Goal: Contribute content

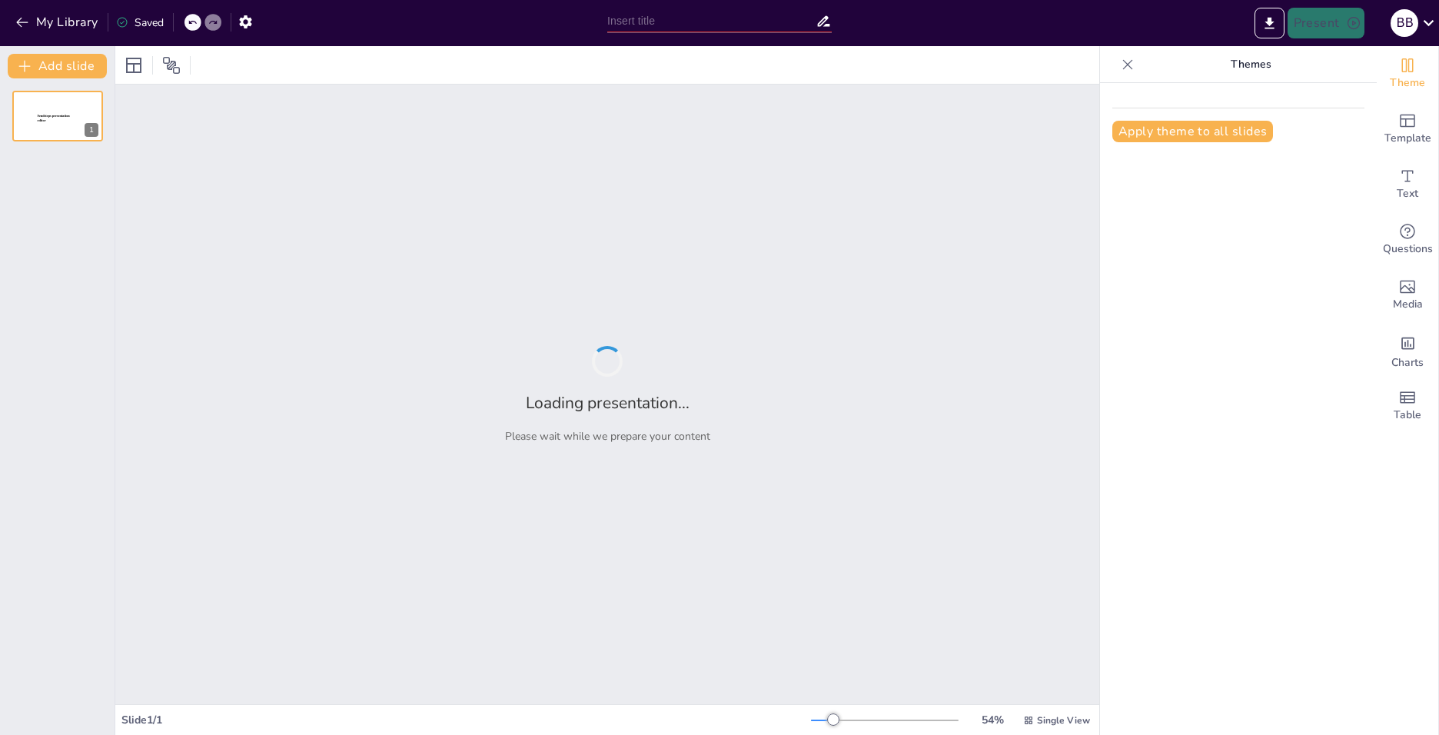
type input "Преимущества вступления в профсоюз для обучающихся ВГУИТ"
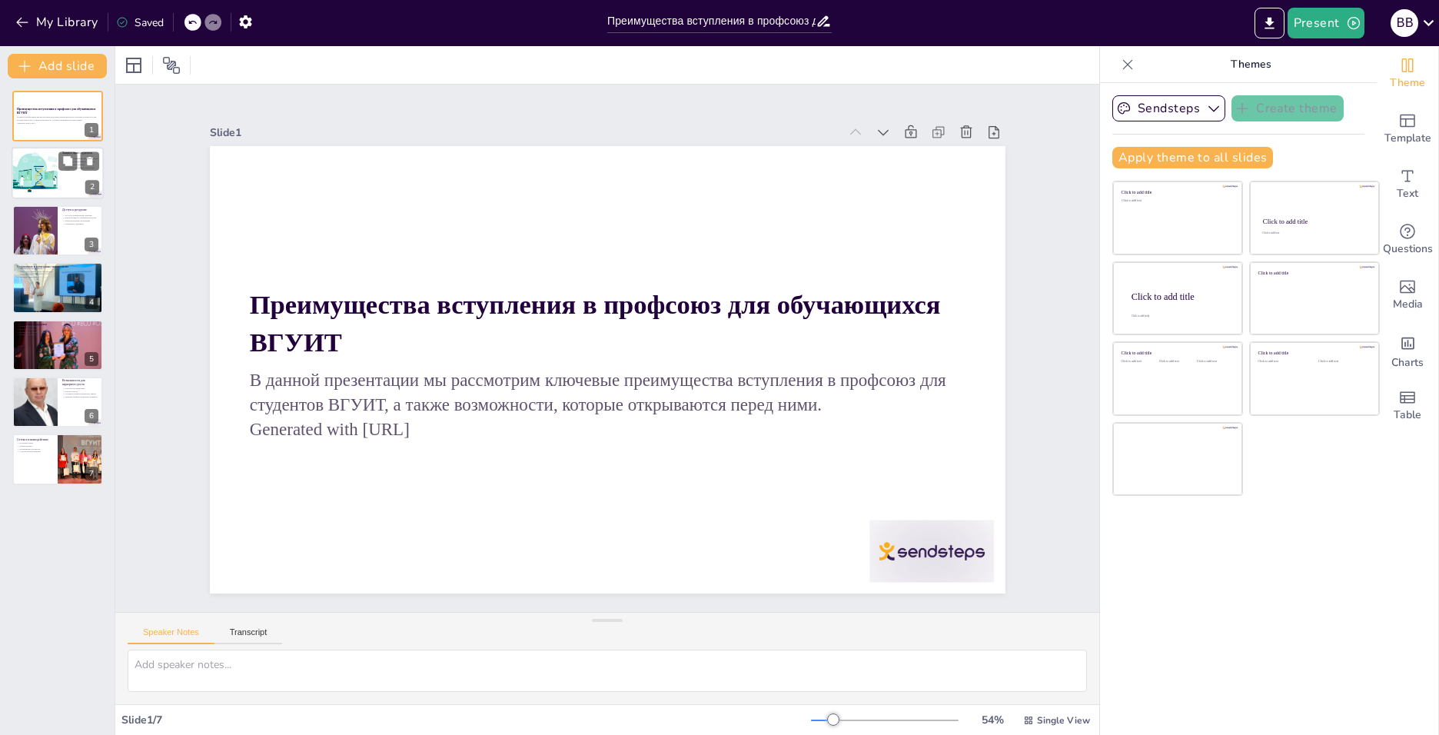
click at [52, 151] on div at bounding box center [34, 174] width 78 height 52
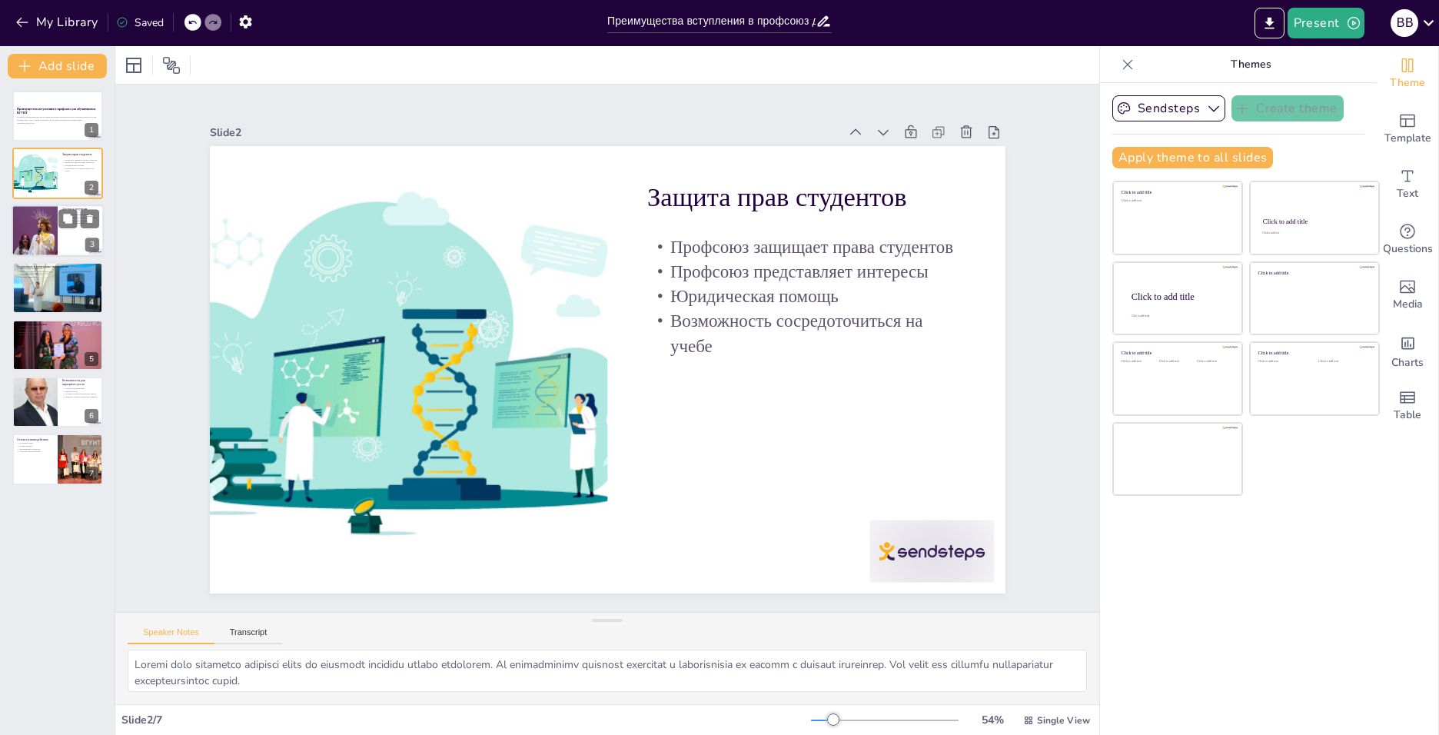
click at [55, 239] on div at bounding box center [34, 230] width 78 height 52
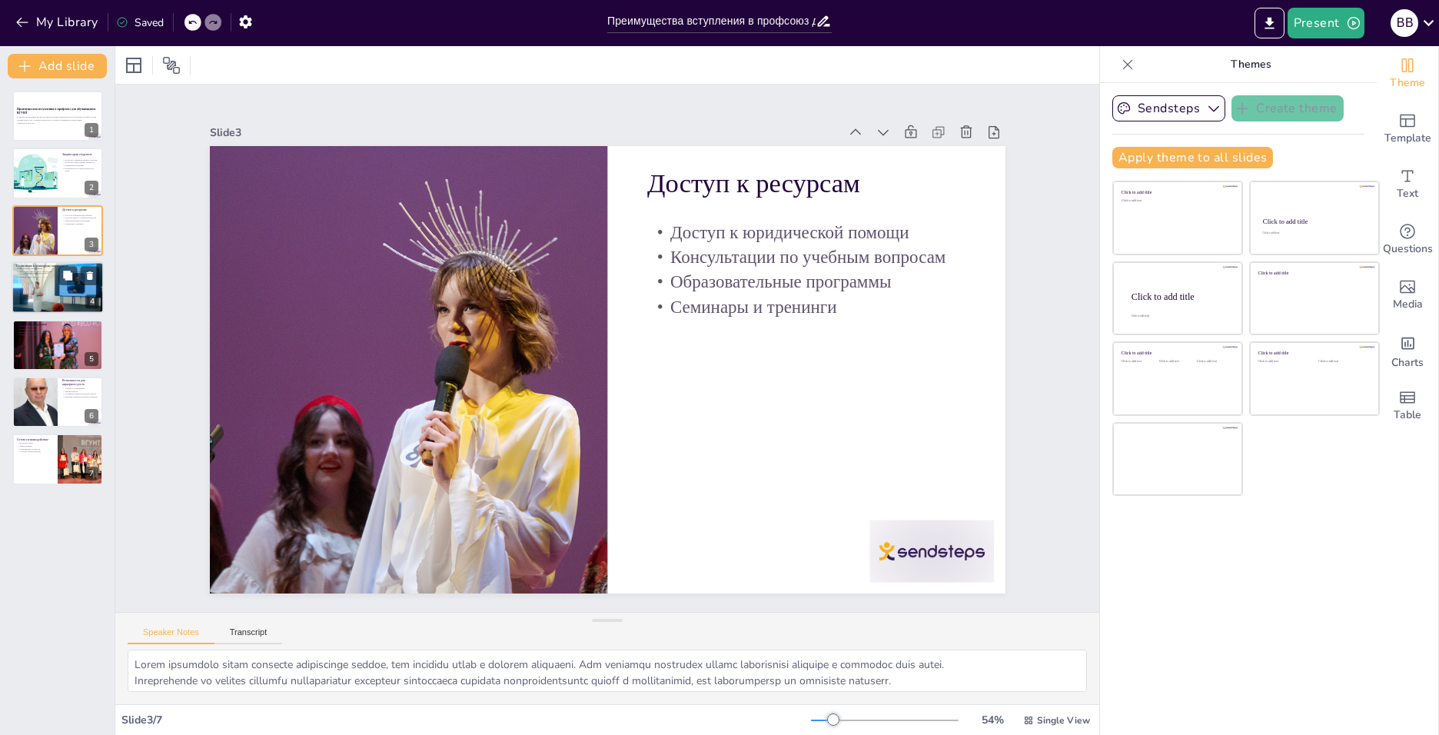
click at [42, 286] on div at bounding box center [58, 287] width 92 height 69
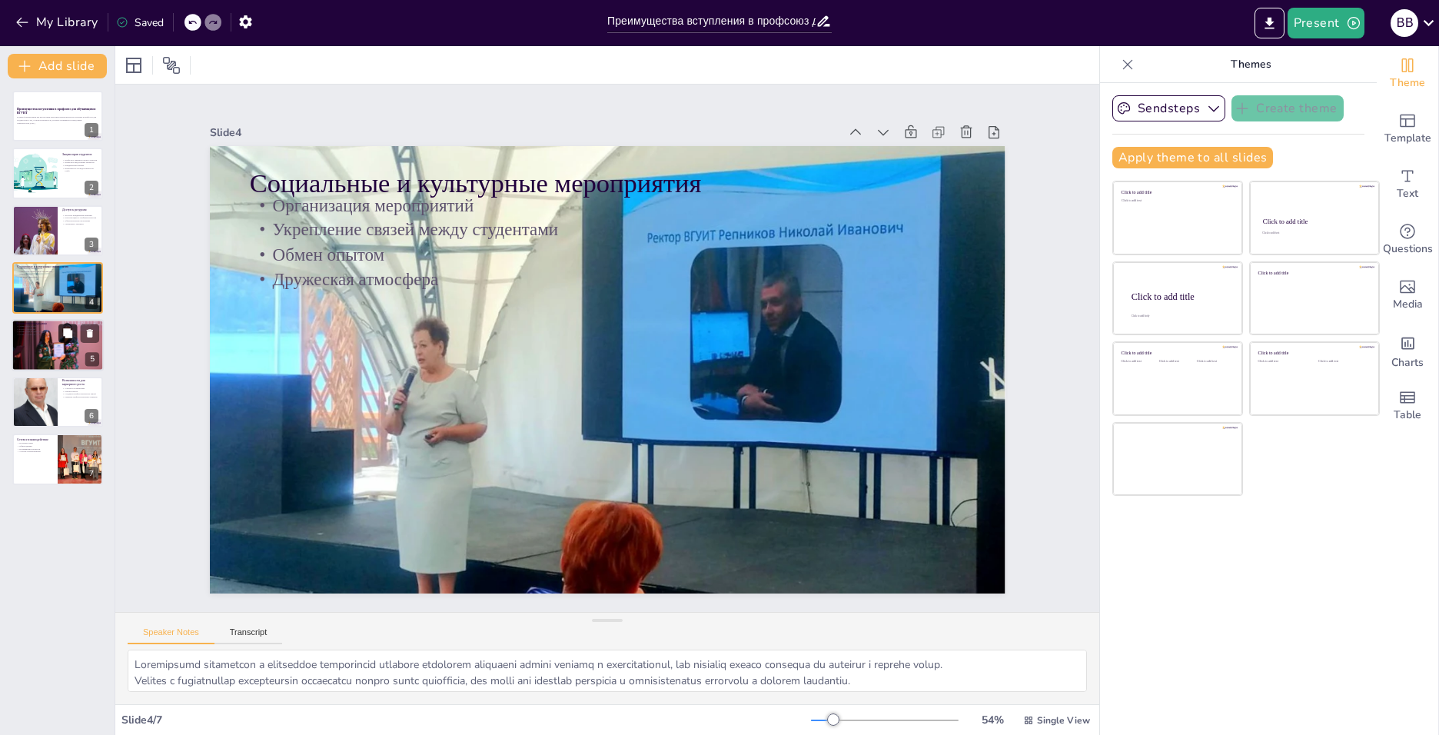
click at [68, 347] on div at bounding box center [58, 344] width 92 height 61
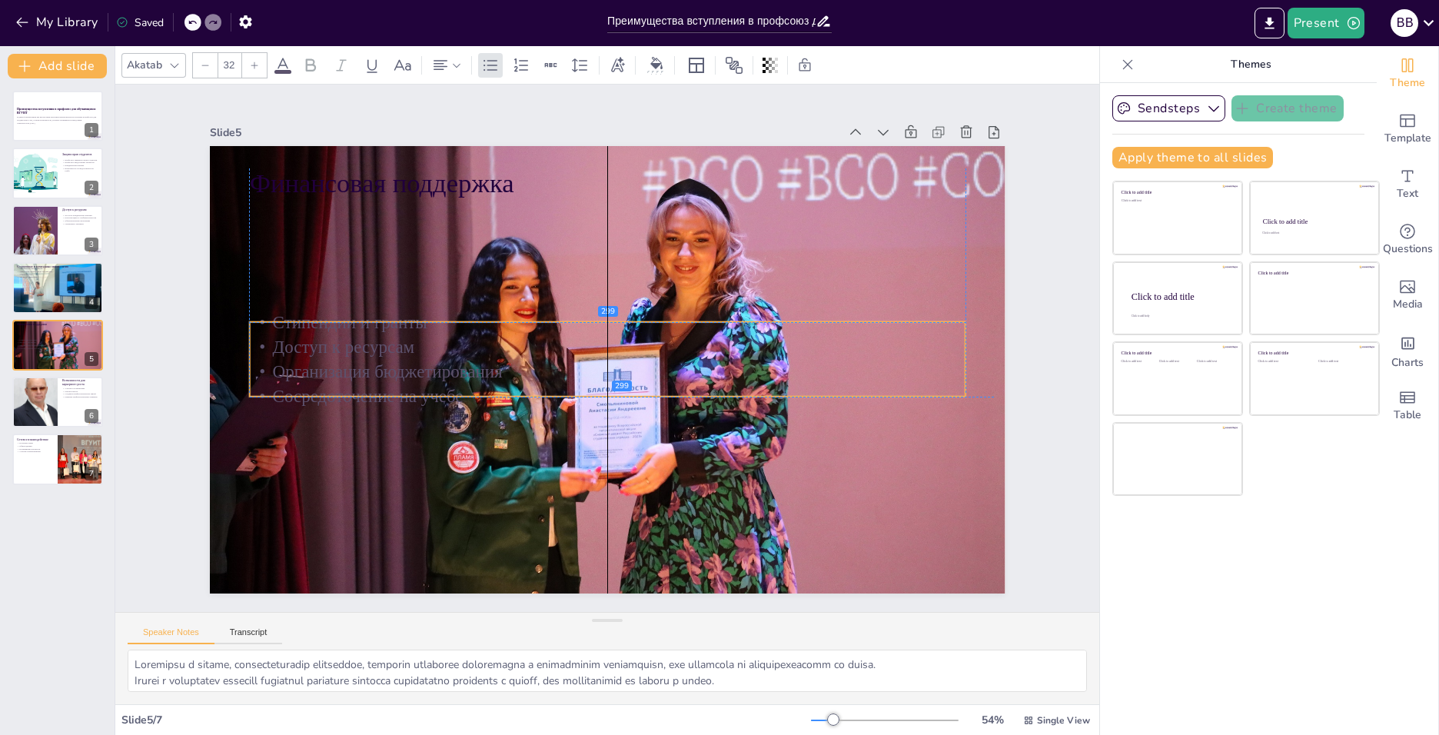
drag, startPoint x: 447, startPoint y: 194, endPoint x: 448, endPoint y: 311, distance: 116.8
click at [448, 311] on p "Стипендии и гранты" at bounding box center [625, 328] width 549 height 497
click at [294, 361] on div "Slide 1 Преимущества вступления в профсоюз для обучающихся ВГУИТ В данной презе…" at bounding box center [607, 349] width 627 height 1034
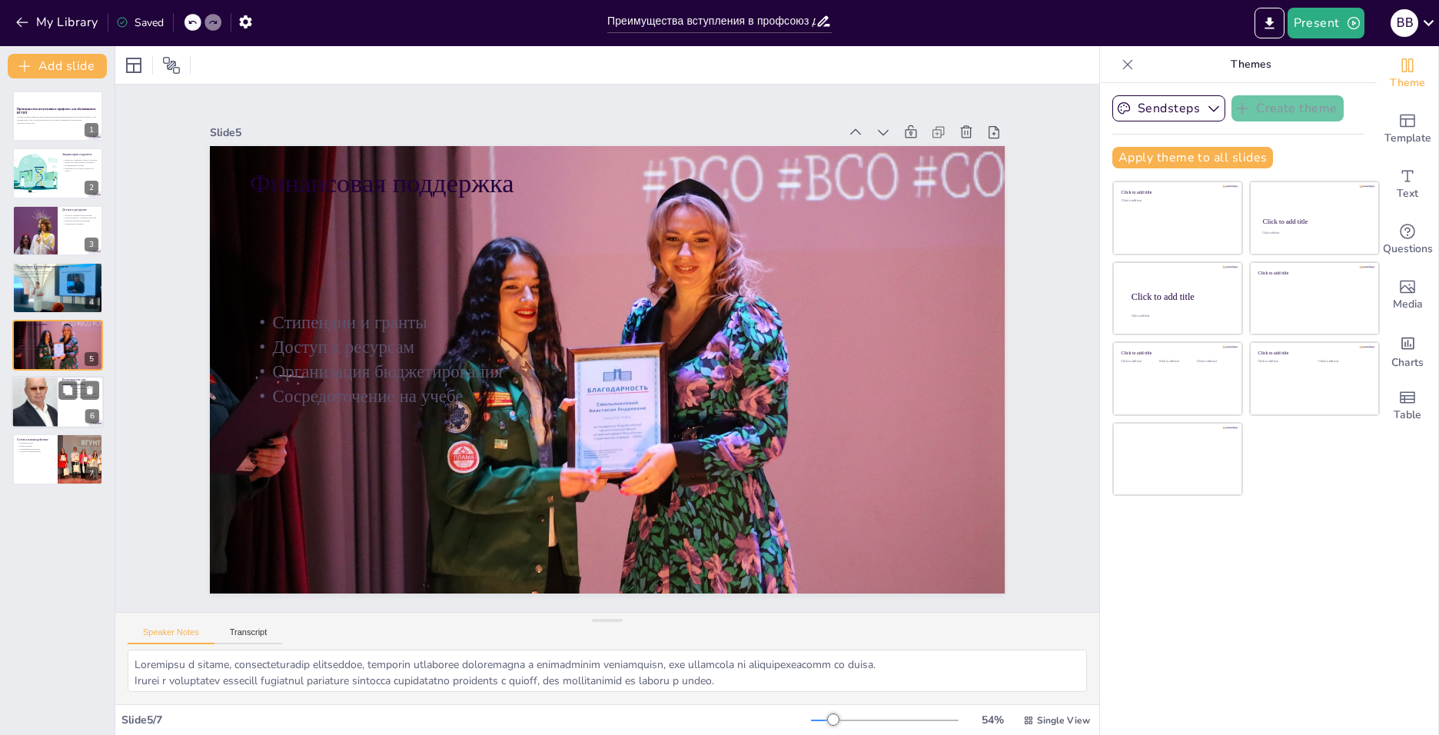
click at [23, 412] on div at bounding box center [35, 402] width 46 height 66
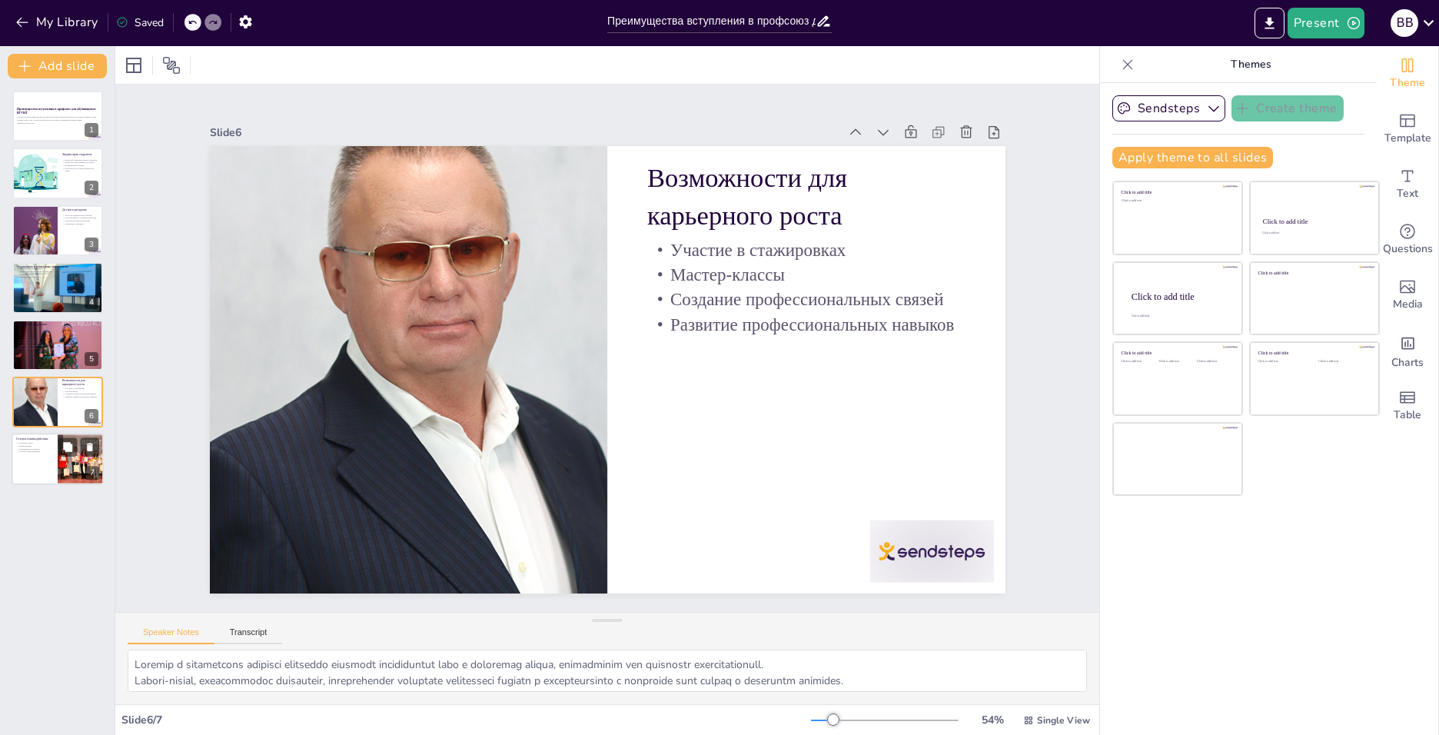
click at [41, 454] on div at bounding box center [58, 460] width 92 height 52
type textarea "Полезные связи, которые студенты могут создать через профсоюз, могут оказаться …"
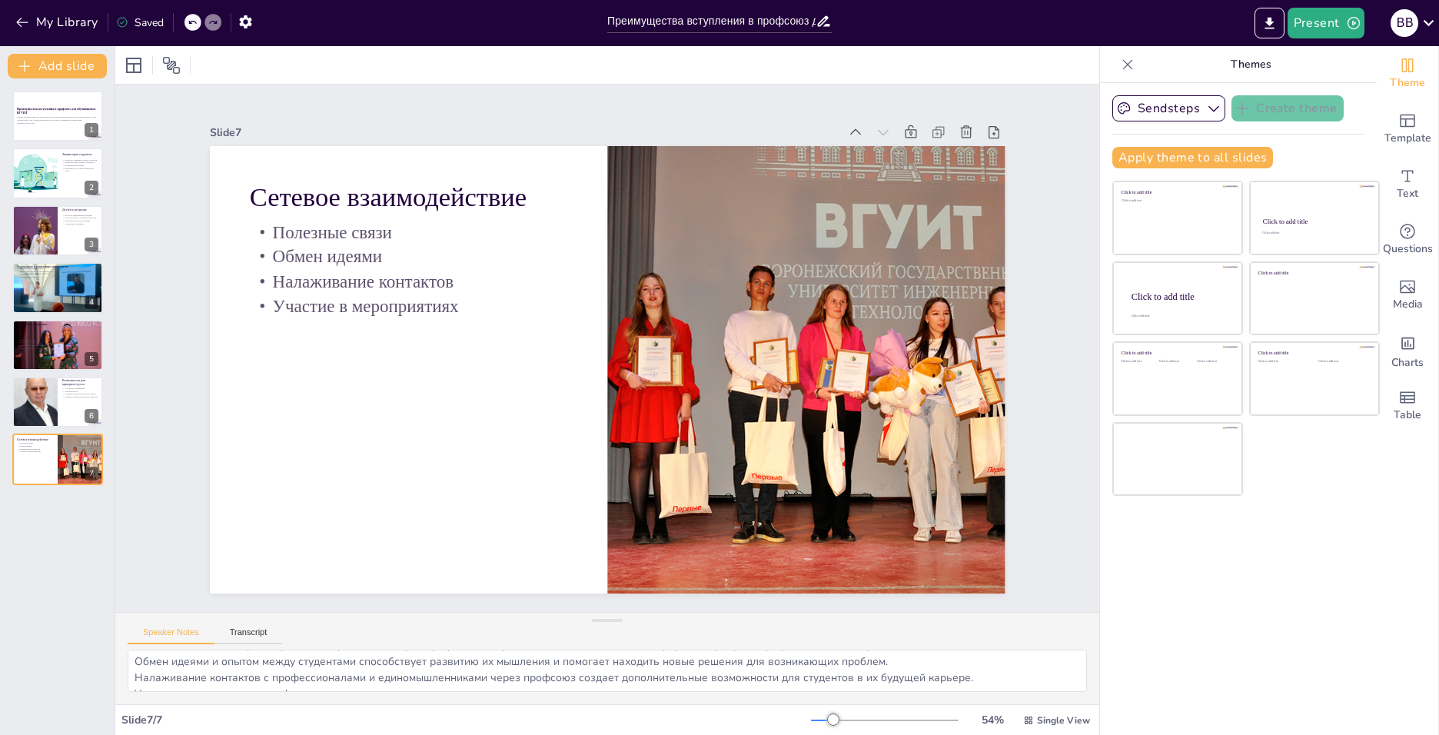
scroll to position [36, 0]
click at [38, 116] on p "В данной презентации мы рассмотрим ключевые преимущества вступления в профсоюз …" at bounding box center [57, 118] width 83 height 5
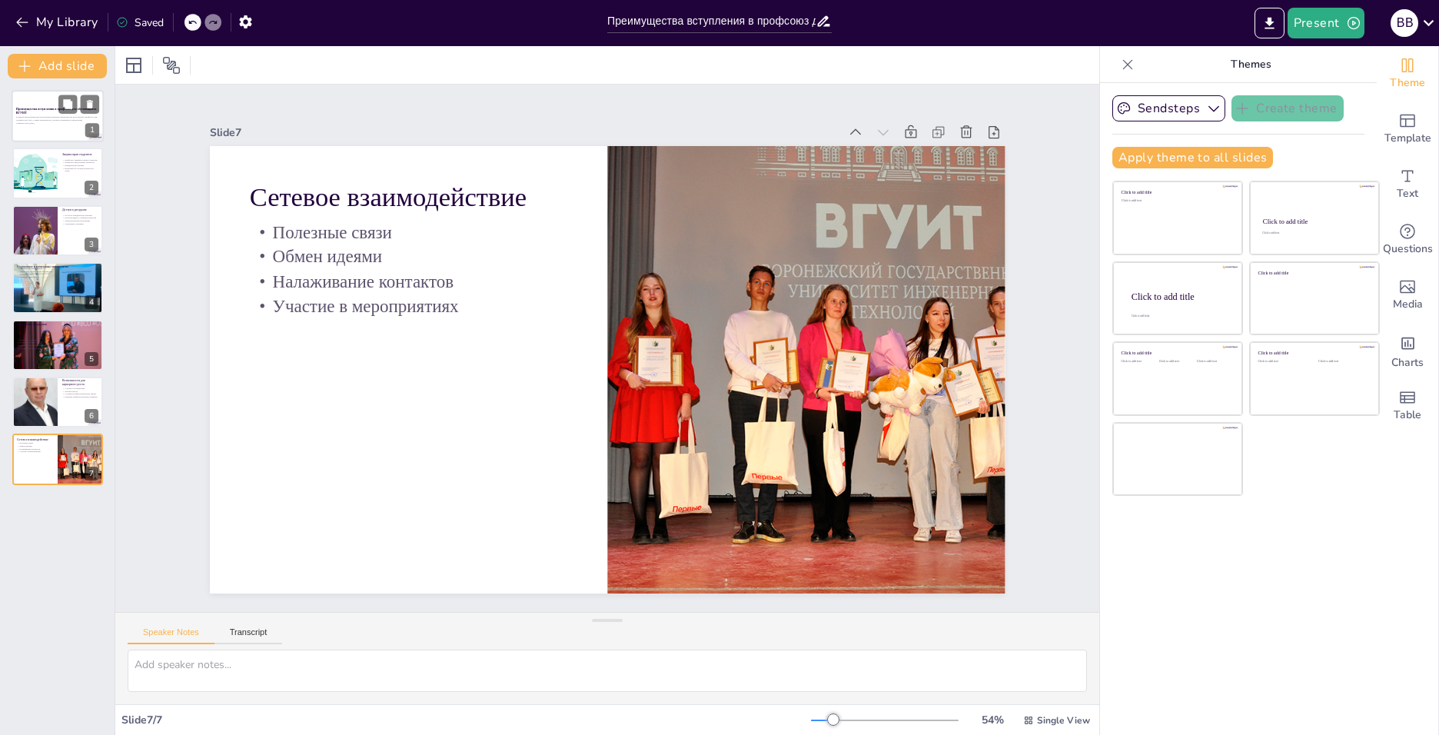
scroll to position [0, 0]
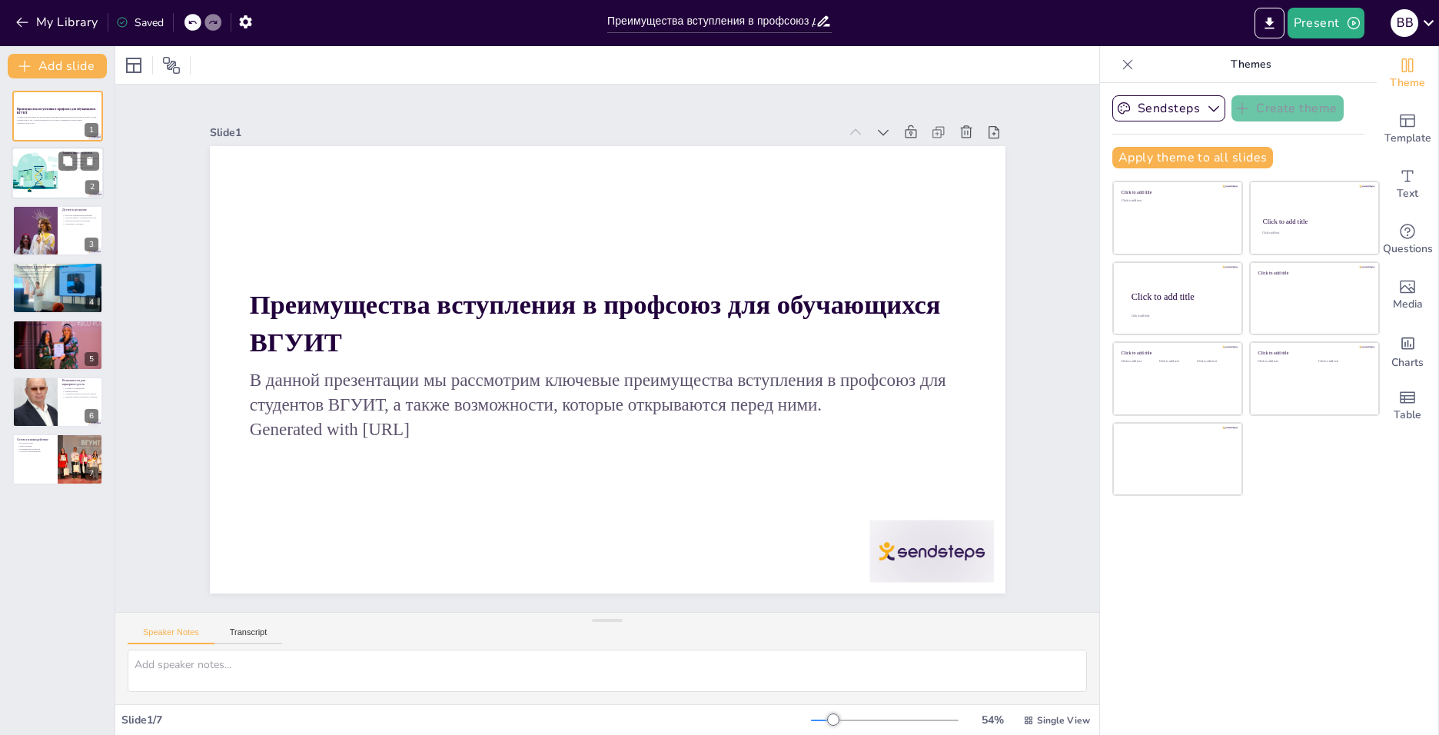
click at [23, 174] on div at bounding box center [34, 174] width 78 height 52
type textarea "Loremi dolo sitametco adipisci elits do eiusmodt incididu utlabo etdolorem. Al …"
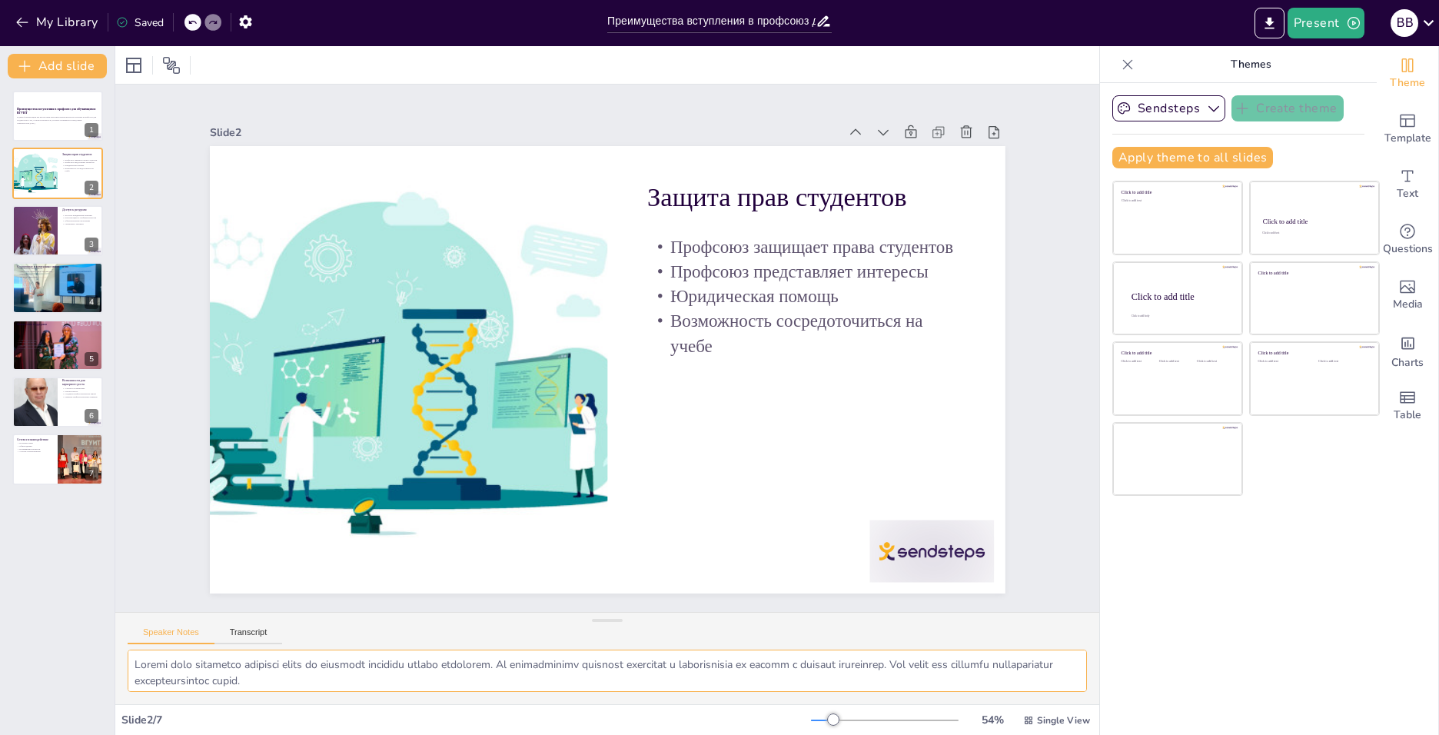
click at [457, 686] on textarea at bounding box center [607, 671] width 959 height 42
